Goal: Task Accomplishment & Management: Complete application form

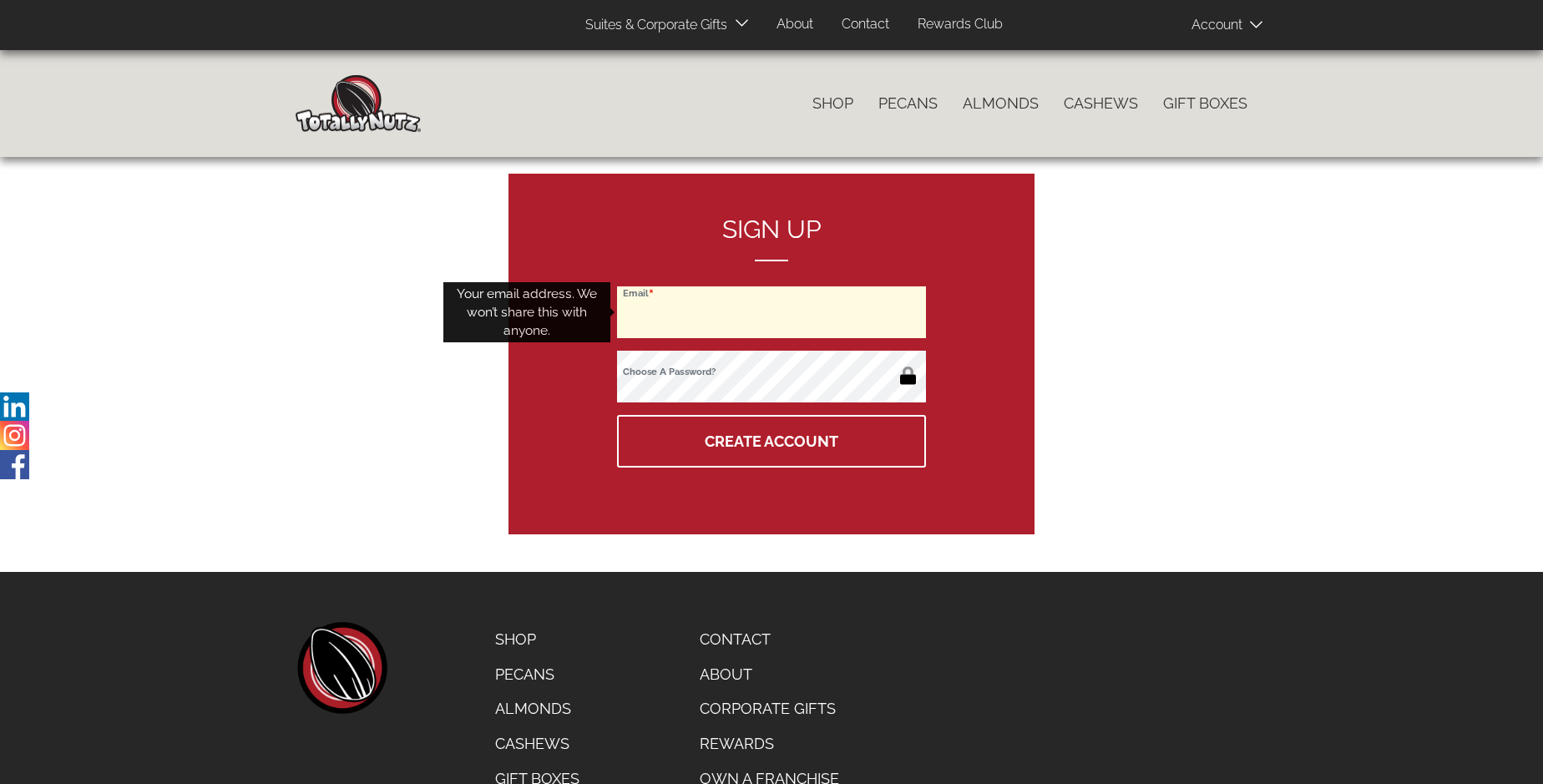
click at [772, 312] on input "Email" at bounding box center [772, 312] width 309 height 52
type input "drups1989@yahoo.com"
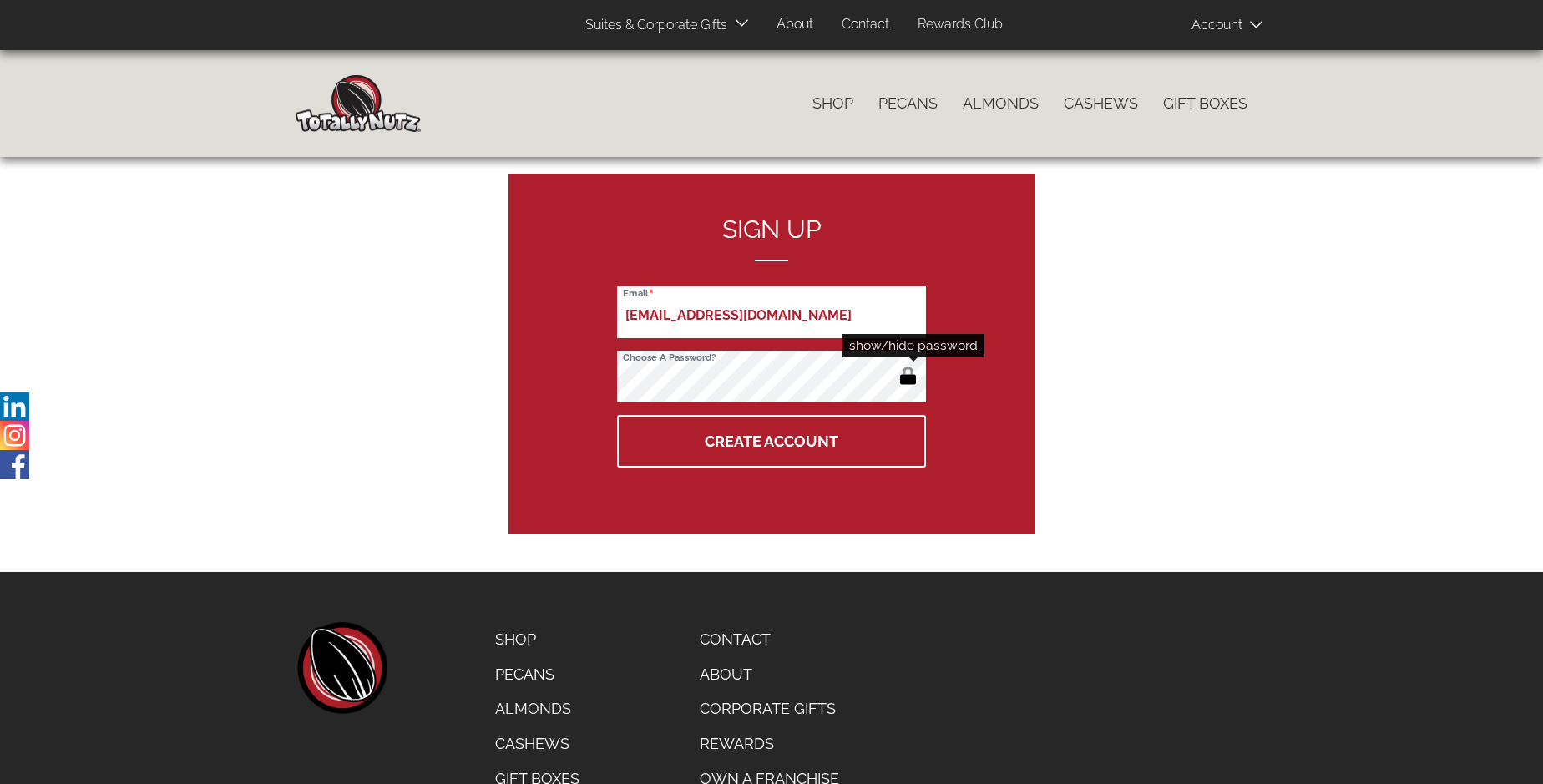
click at [907, 377] on button "button" at bounding box center [907, 378] width 28 height 27
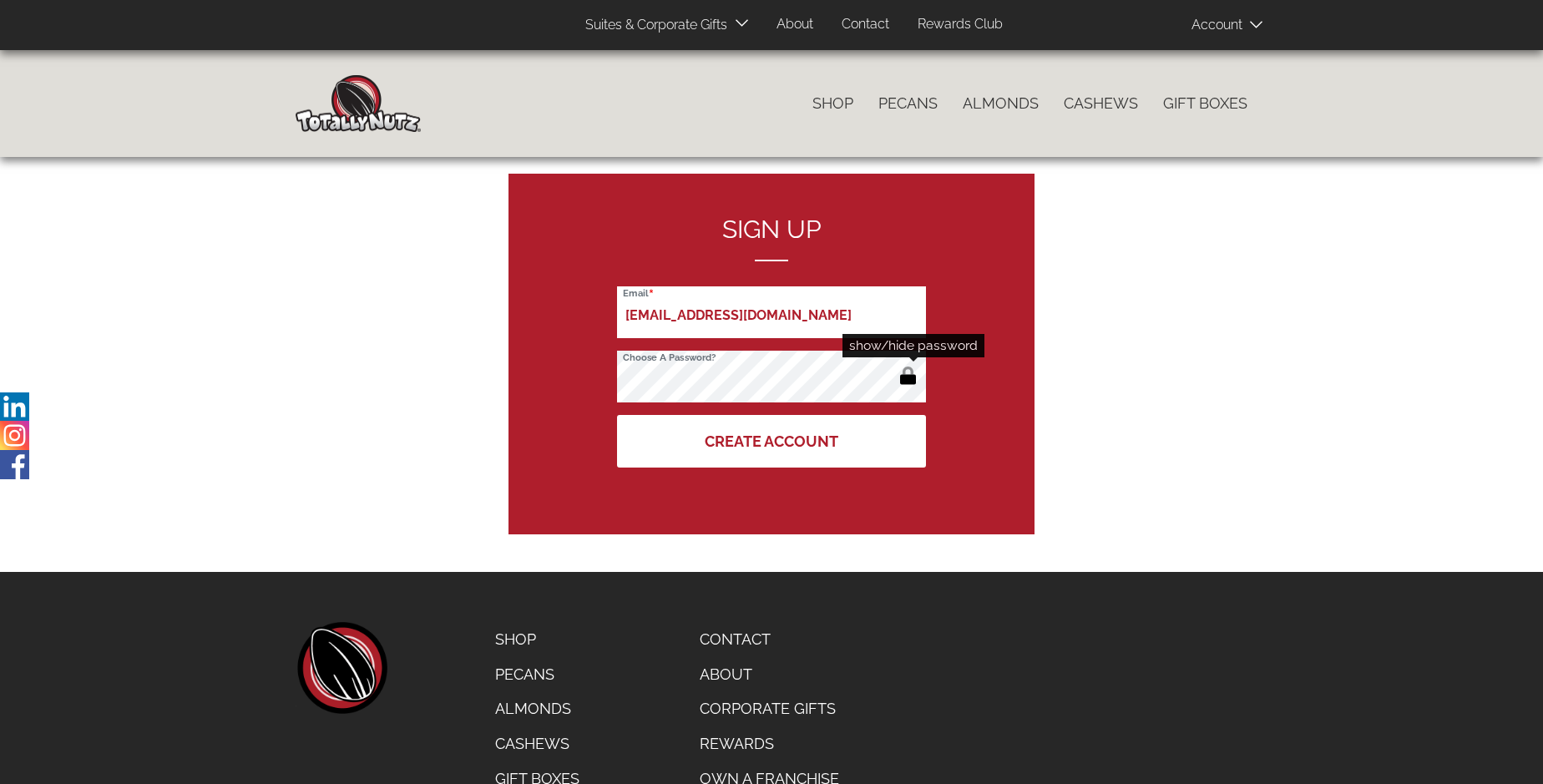
click at [772, 441] on button "Create Account" at bounding box center [772, 441] width 309 height 53
